Goal: Information Seeking & Learning: Learn about a topic

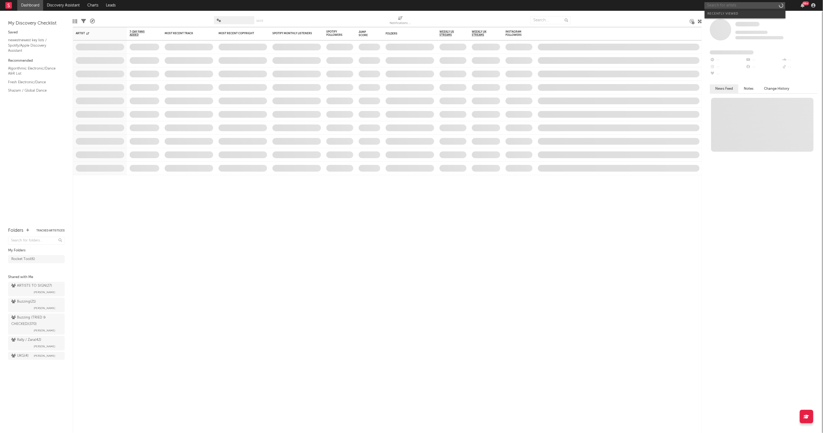
click at [712, 7] on input "text" at bounding box center [745, 5] width 81 height 7
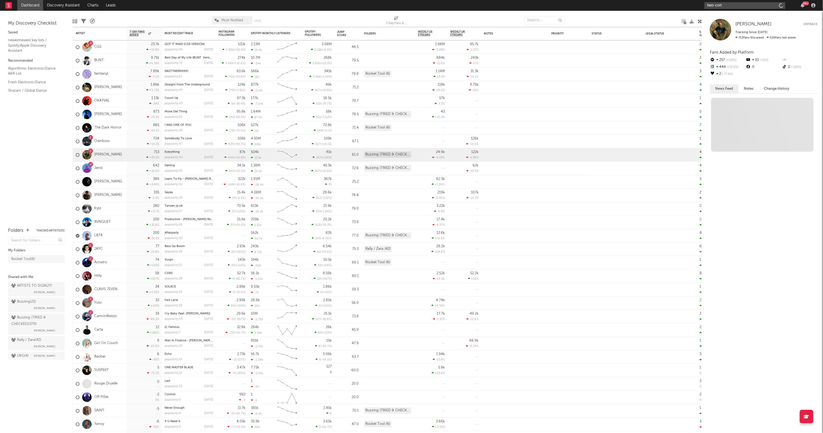
type input "two conn"
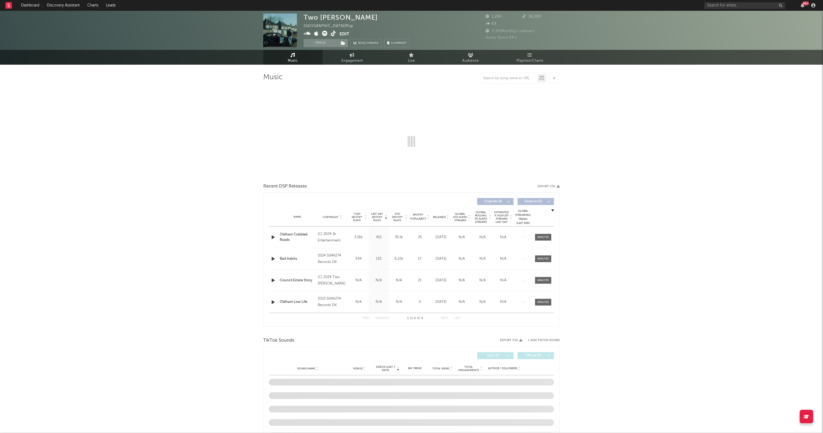
select select "1w"
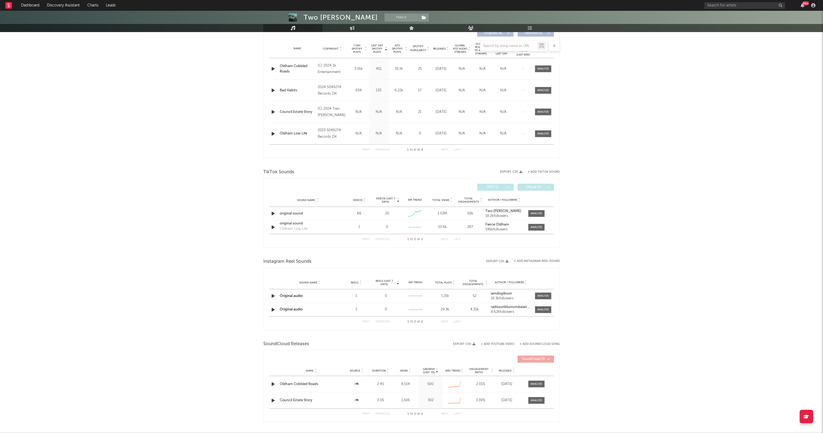
scroll to position [212, 0]
click at [272, 212] on icon "button" at bounding box center [273, 213] width 6 height 7
click at [533, 214] on div at bounding box center [537, 213] width 12 height 4
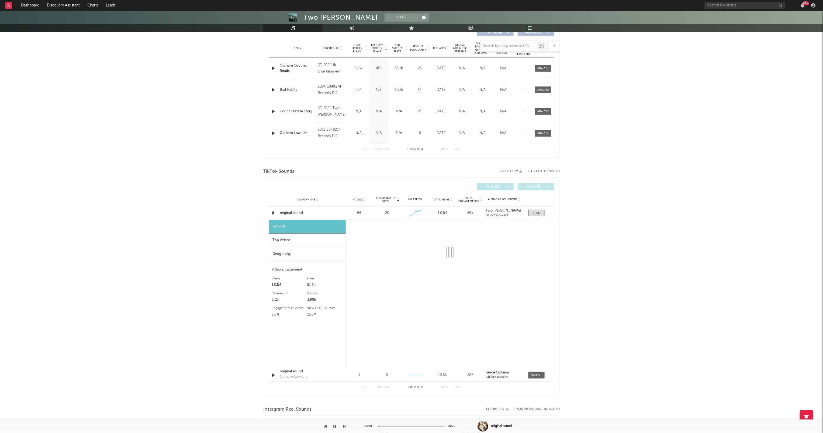
select select "1w"
